Goal: Task Accomplishment & Management: Use online tool/utility

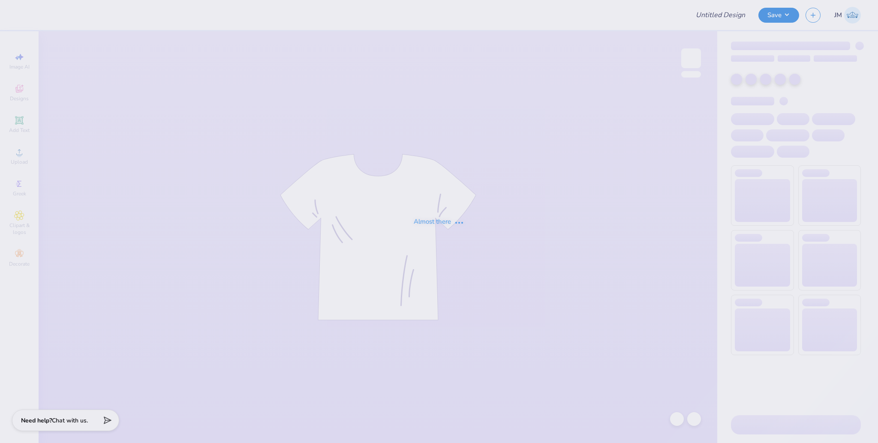
type input "homecoming"
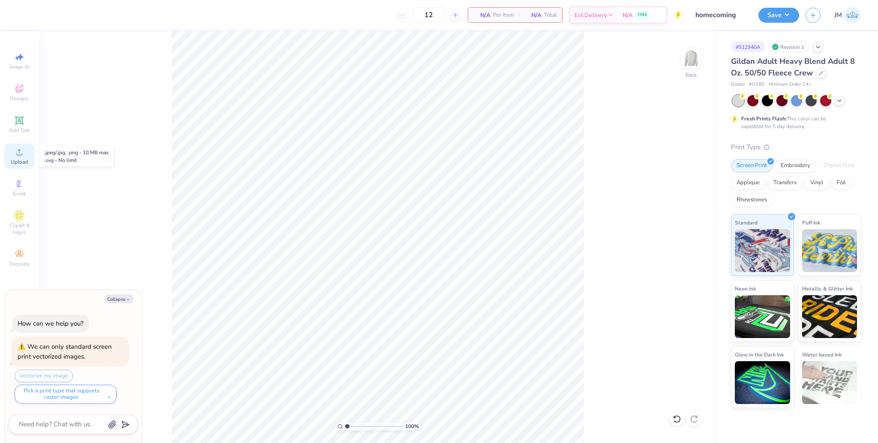
click at [24, 155] on div "Upload" at bounding box center [19, 156] width 30 height 25
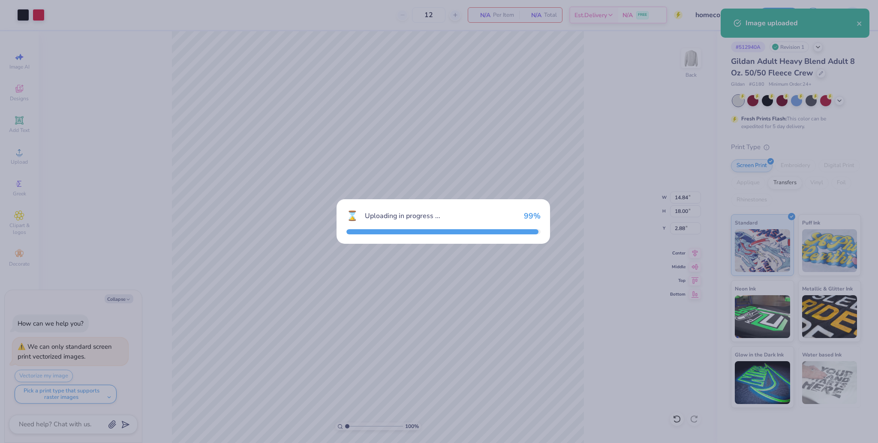
type textarea "x"
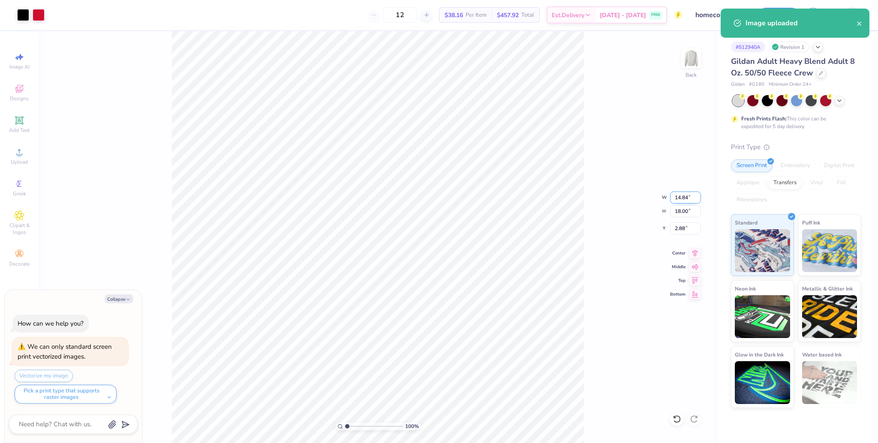
click at [676, 196] on input "14.84" at bounding box center [685, 198] width 31 height 12
type input "11"
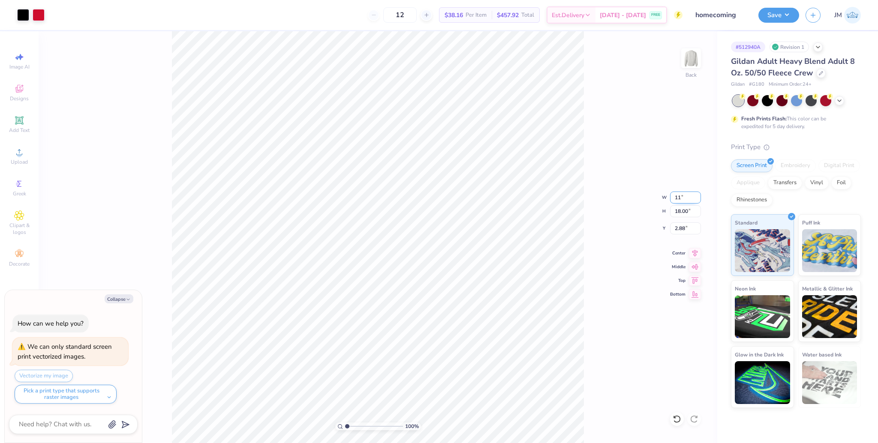
type textarea "x"
type input "11.00"
type input "13.34"
click at [677, 229] on input "5.20" at bounding box center [685, 228] width 31 height 12
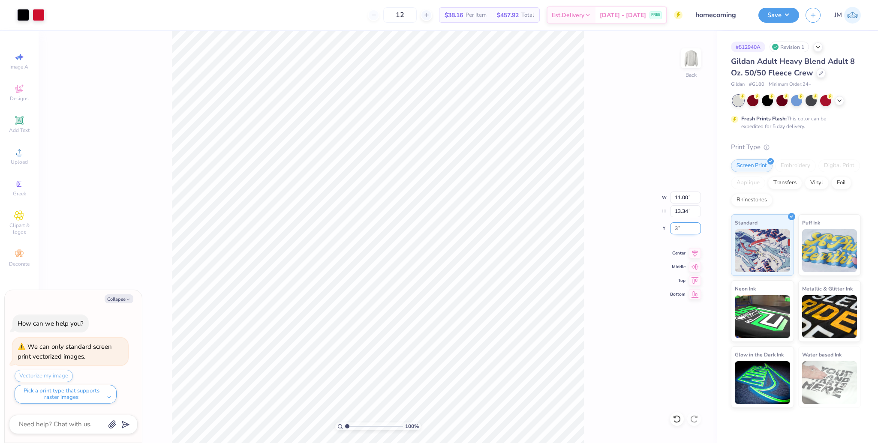
type input "3"
type textarea "x"
click at [681, 228] on input "3.00" at bounding box center [685, 228] width 31 height 12
type input "2"
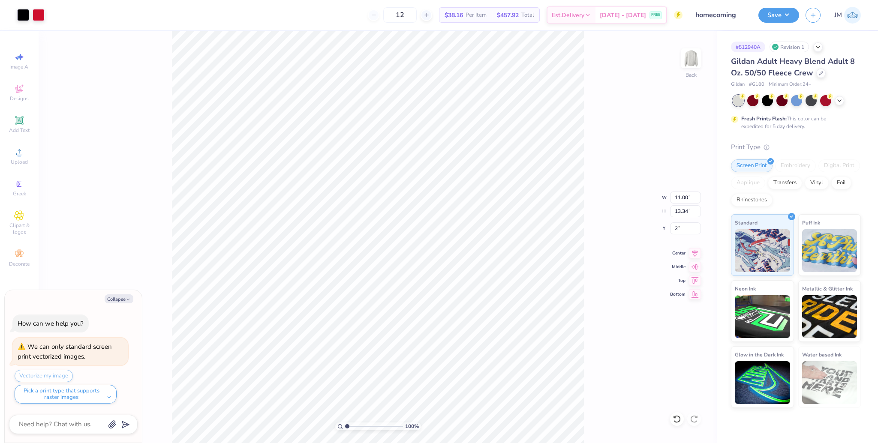
click at [585, 225] on div "100 % Back W 11.00 11.00 " H 13.34 13.34 " Y 2 2 " Center Middle Top Bottom" at bounding box center [378, 237] width 678 height 412
type textarea "x"
type input "2.00"
type textarea "x"
click at [676, 228] on input "2.00" at bounding box center [685, 228] width 31 height 12
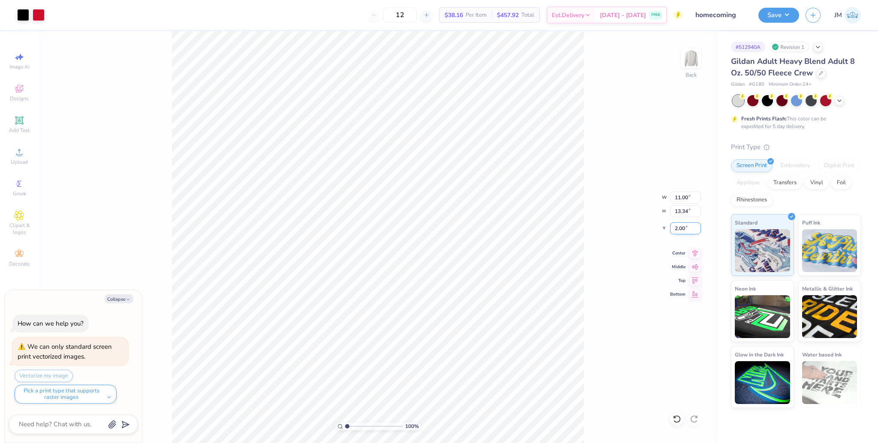
click at [676, 228] on input "2.00" at bounding box center [685, 228] width 31 height 12
type input "3"
type textarea "x"
type input "3.00"
click at [693, 254] on icon at bounding box center [695, 252] width 12 height 10
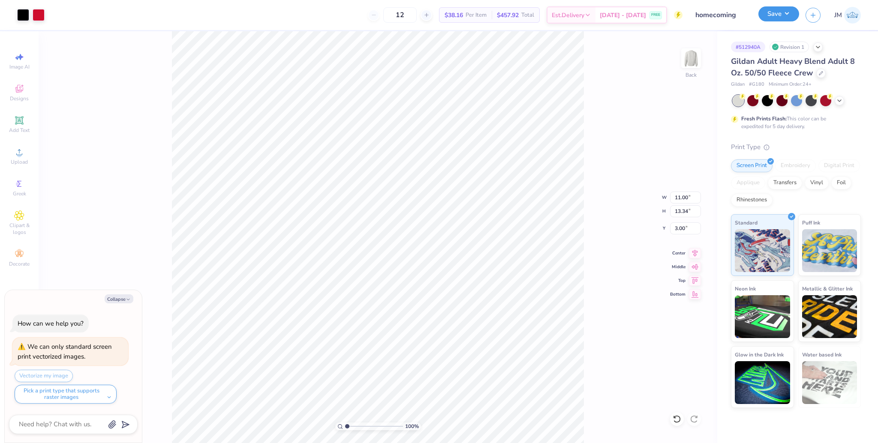
click at [782, 18] on button "Save" at bounding box center [778, 13] width 41 height 15
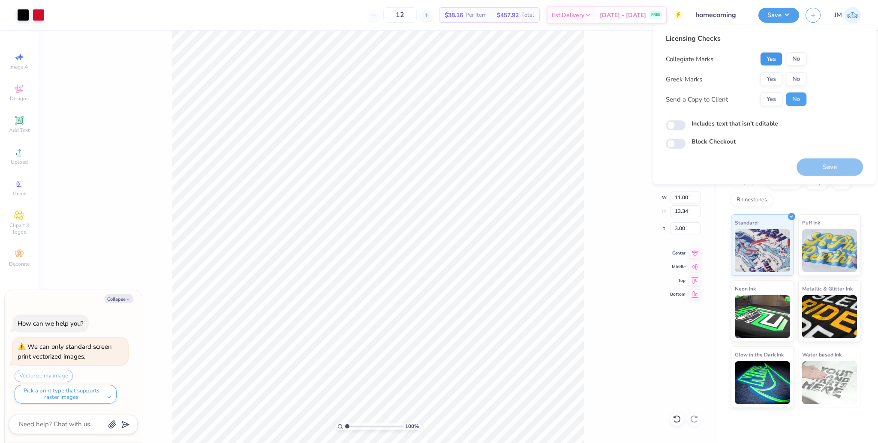
click at [778, 59] on button "Yes" at bounding box center [771, 59] width 22 height 14
click at [773, 75] on button "Yes" at bounding box center [771, 79] width 22 height 14
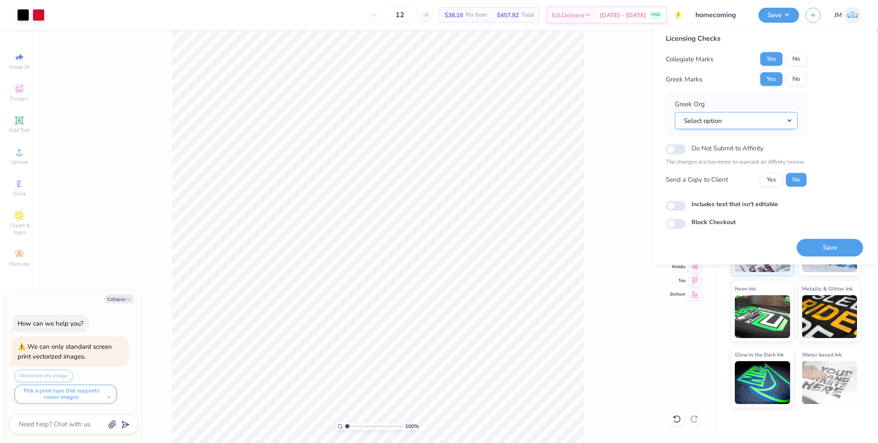
click at [745, 116] on button "Select option" at bounding box center [736, 121] width 123 height 18
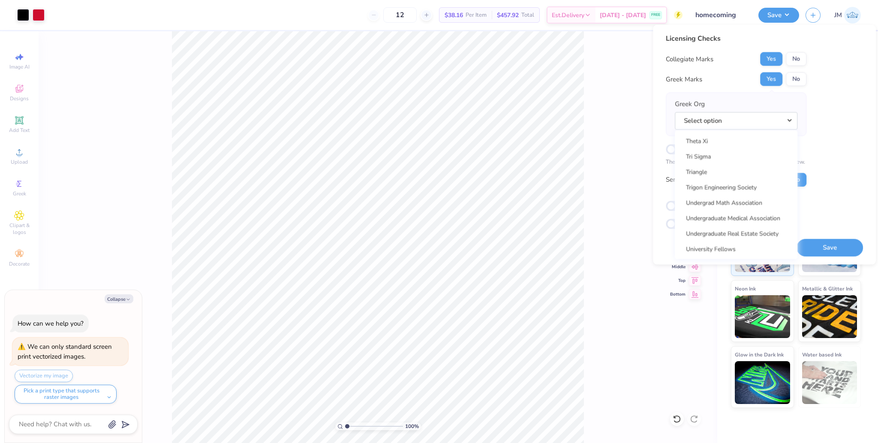
scroll to position [6727, 0]
click at [729, 186] on link "Zeta Tau Alpha" at bounding box center [736, 187] width 116 height 14
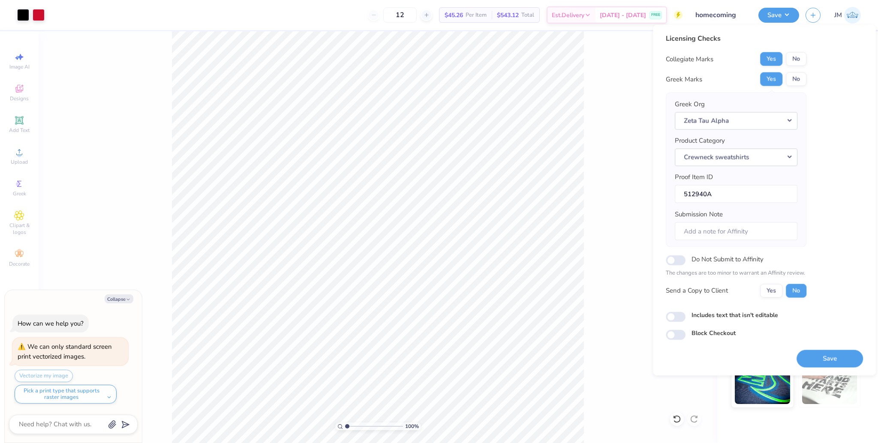
drag, startPoint x: 833, startPoint y: 360, endPoint x: 600, endPoint y: 219, distance: 272.2
click at [830, 358] on button "Save" at bounding box center [829, 359] width 66 height 18
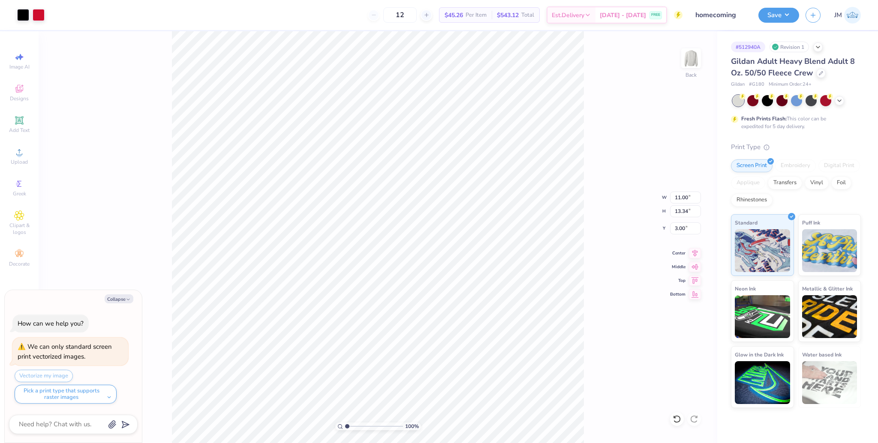
type textarea "x"
drag, startPoint x: 347, startPoint y: 426, endPoint x: 351, endPoint y: 426, distance: 4.7
click at [351, 426] on input "range" at bounding box center [374, 427] width 58 height 8
drag, startPoint x: 350, startPoint y: 427, endPoint x: 357, endPoint y: 426, distance: 7.8
click at [357, 426] on input "range" at bounding box center [374, 427] width 58 height 8
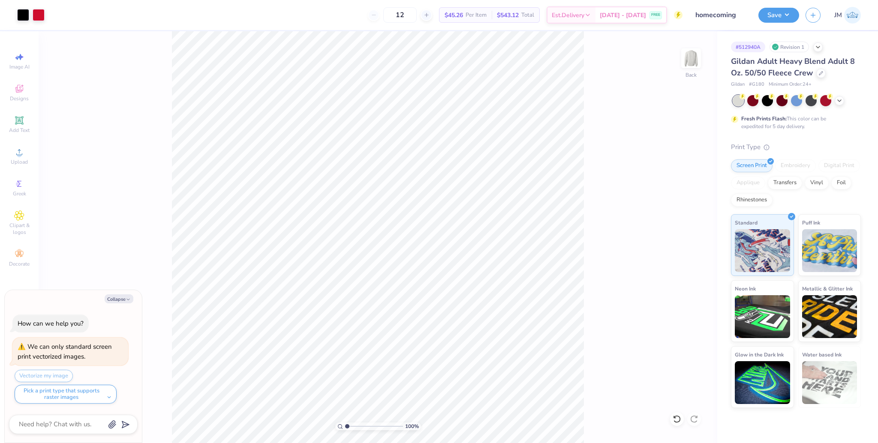
drag, startPoint x: 358, startPoint y: 424, endPoint x: 346, endPoint y: 422, distance: 12.5
type input "1"
click at [346, 423] on input "range" at bounding box center [374, 427] width 58 height 8
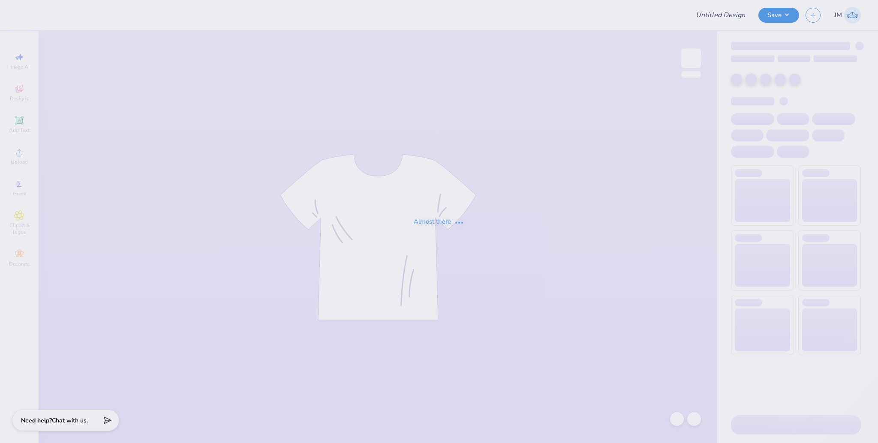
type input "design 6"
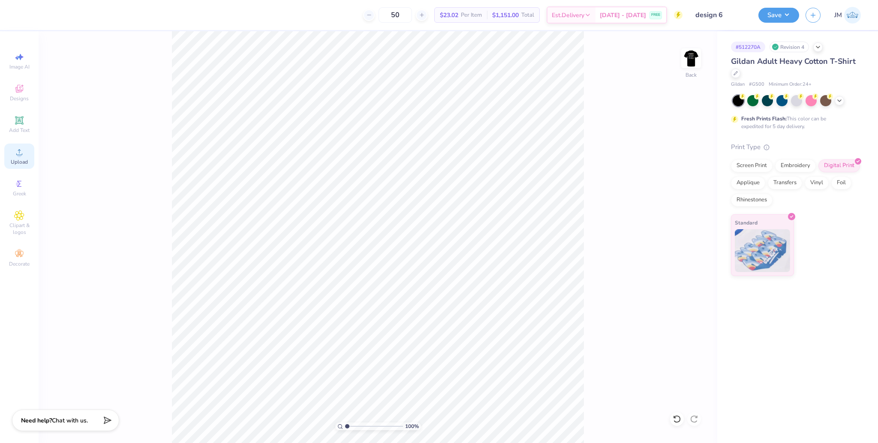
click at [17, 158] on div "Upload" at bounding box center [19, 156] width 30 height 25
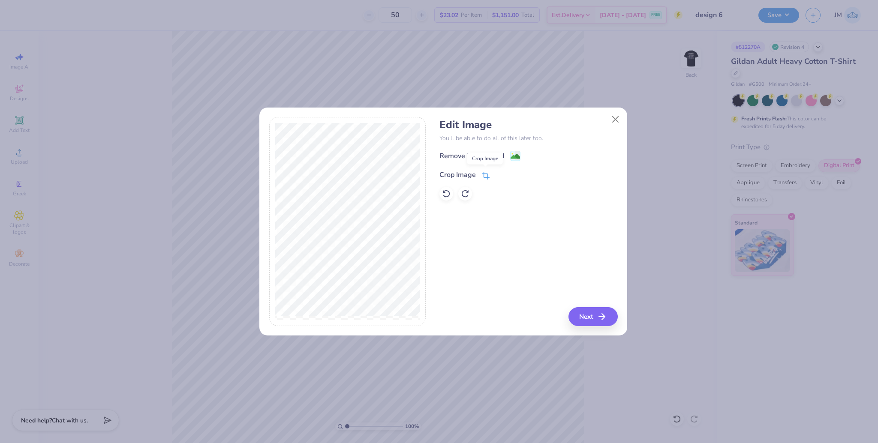
click at [484, 177] on icon at bounding box center [487, 175] width 6 height 6
click at [499, 173] on icon at bounding box center [500, 173] width 5 height 5
click at [596, 314] on button "Next" at bounding box center [594, 316] width 49 height 19
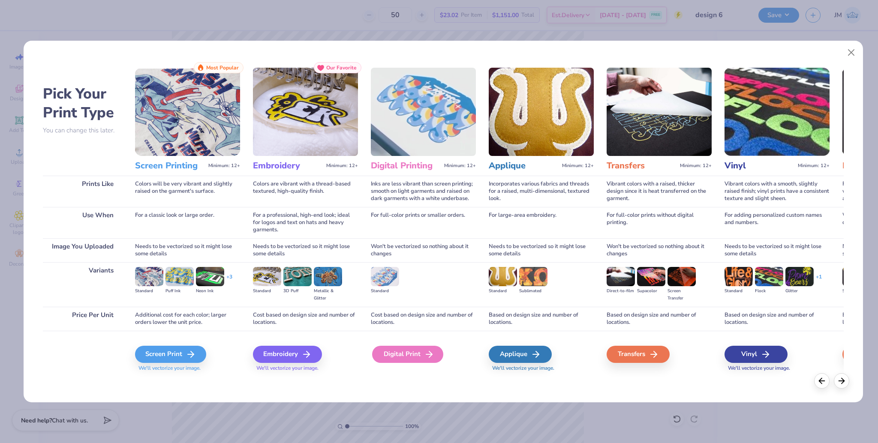
click at [421, 349] on div "Digital Print" at bounding box center [407, 354] width 71 height 17
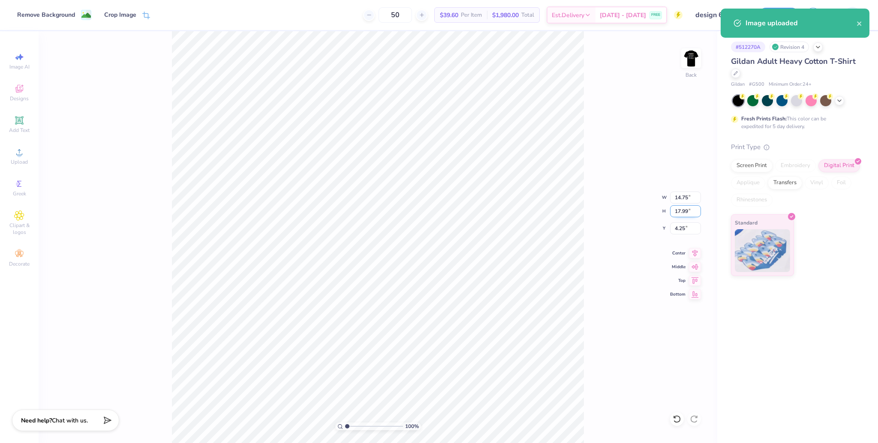
click at [680, 213] on input "17.99" at bounding box center [685, 211] width 31 height 12
type input "3.5"
type input "2.87"
type input "3.50"
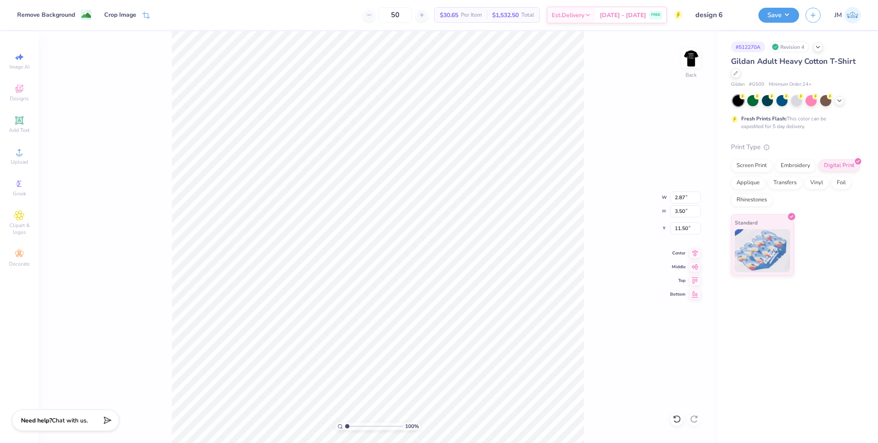
type input "10.02"
click at [678, 211] on input "3.50" at bounding box center [685, 211] width 31 height 12
type input "4.00"
type input "3.28"
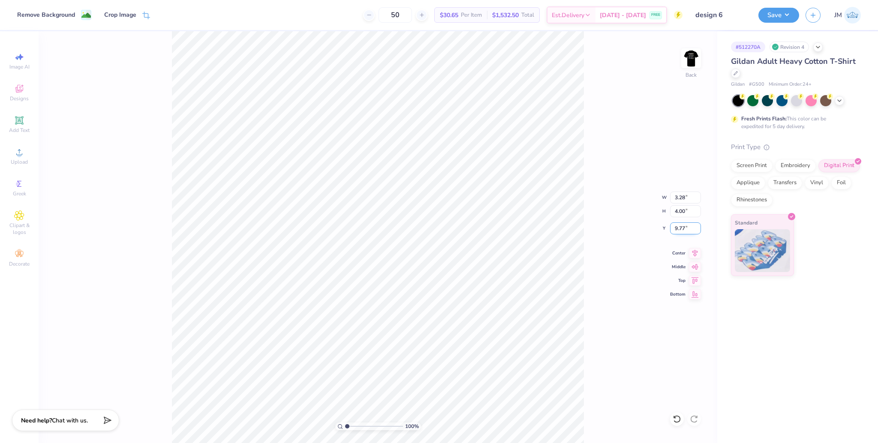
click at [678, 227] on input "9.77" at bounding box center [685, 228] width 31 height 12
type input "3.00"
click at [691, 64] on img at bounding box center [691, 58] width 34 height 34
click at [23, 159] on span "Upload" at bounding box center [19, 162] width 17 height 7
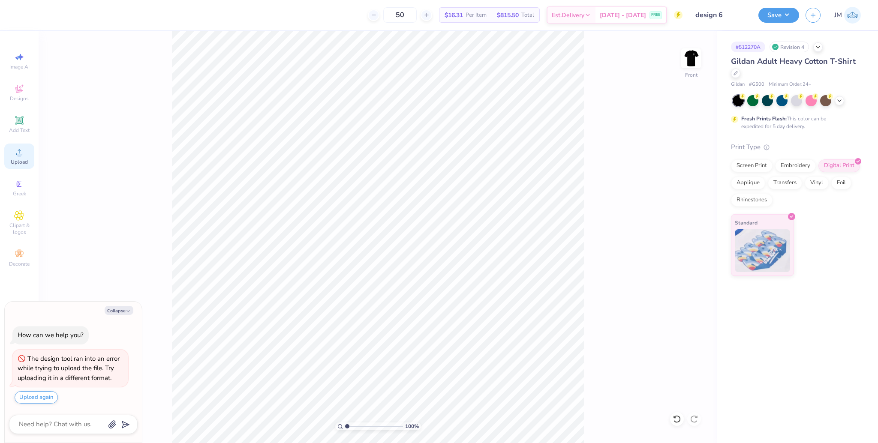
click at [21, 158] on div "Upload" at bounding box center [19, 156] width 30 height 25
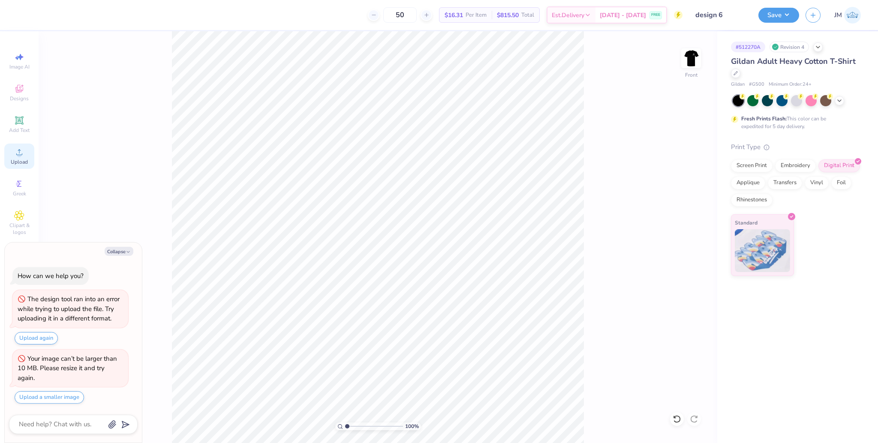
click at [24, 159] on span "Upload" at bounding box center [19, 162] width 17 height 7
type textarea "x"
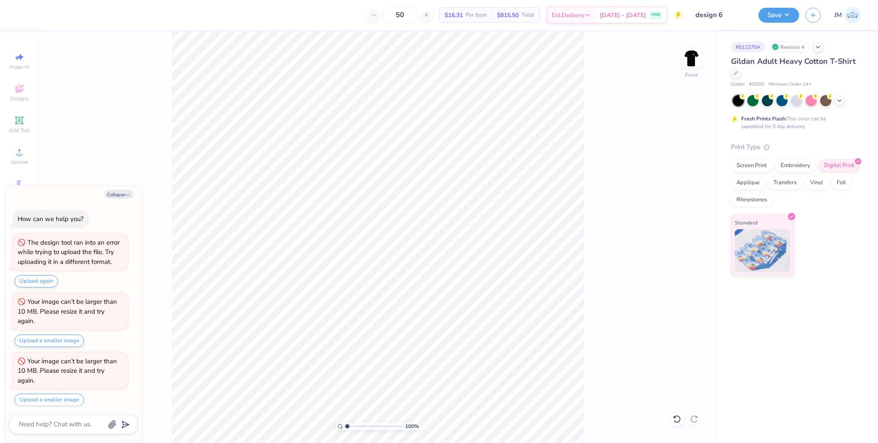
scroll to position [3, 0]
